Goal: Task Accomplishment & Management: Complete application form

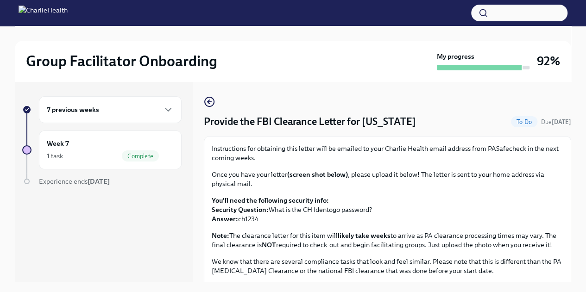
click at [322, 184] on p "Once you have your letter (screen shot below) , please upload it below! The let…" at bounding box center [388, 179] width 352 height 19
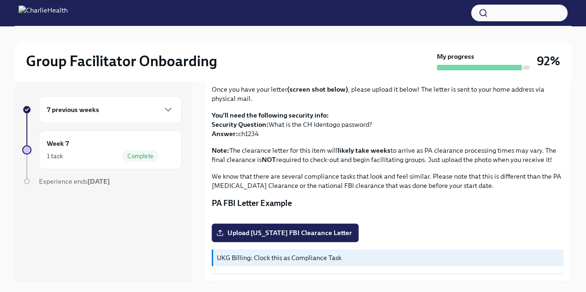
scroll to position [85, 0]
drag, startPoint x: 261, startPoint y: 133, endPoint x: 238, endPoint y: 134, distance: 22.7
click at [238, 134] on p "You'll need the following security info: Security Question: What is the CH Iden…" at bounding box center [388, 125] width 352 height 28
copy p "ch1234"
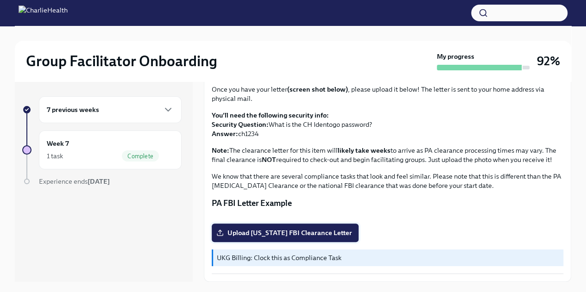
click at [334, 236] on span "Upload [US_STATE] FBI Clearance Letter" at bounding box center [285, 232] width 134 height 9
click at [0, 0] on input "Upload [US_STATE] FBI Clearance Letter" at bounding box center [0, 0] width 0 height 0
click at [259, 231] on span "Upload [US_STATE] FBI Clearance Letter" at bounding box center [285, 232] width 134 height 9
click at [0, 0] on input "Upload [US_STATE] FBI Clearance Letter" at bounding box center [0, 0] width 0 height 0
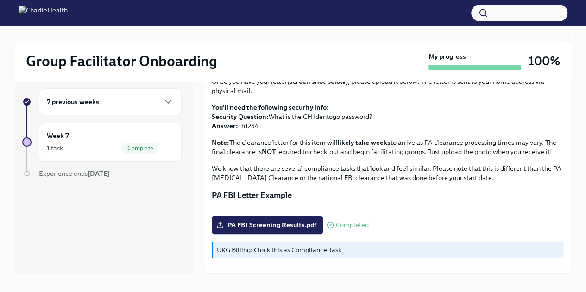
scroll to position [8, 0]
click at [168, 95] on div "7 previous weeks" at bounding box center [110, 101] width 143 height 27
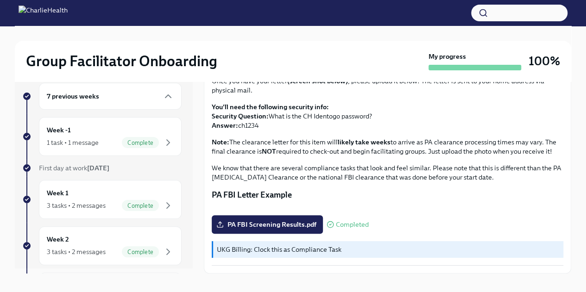
scroll to position [0, 0]
